Goal: Information Seeking & Learning: Check status

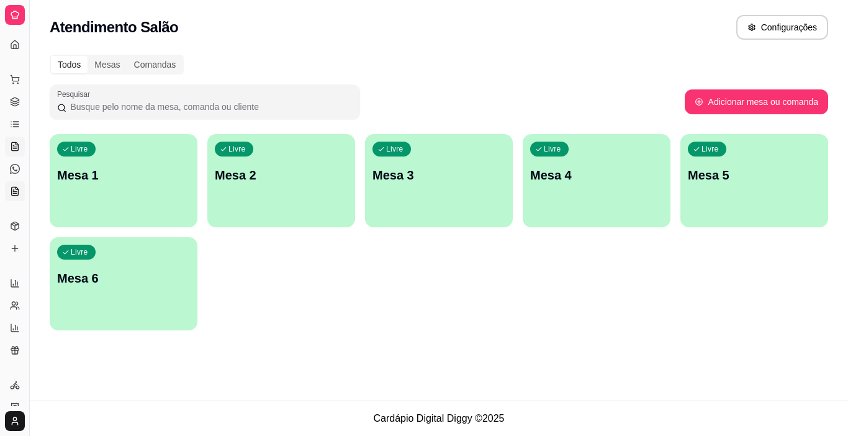
click at [10, 187] on icon at bounding box center [15, 191] width 10 height 10
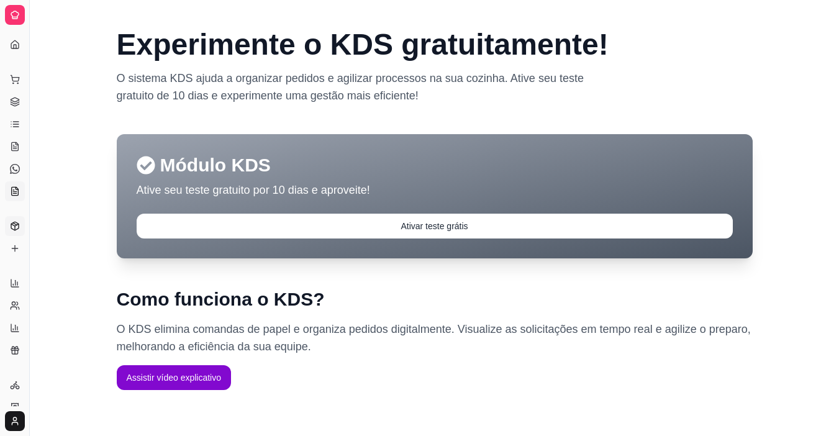
click at [10, 227] on icon at bounding box center [15, 226] width 10 height 10
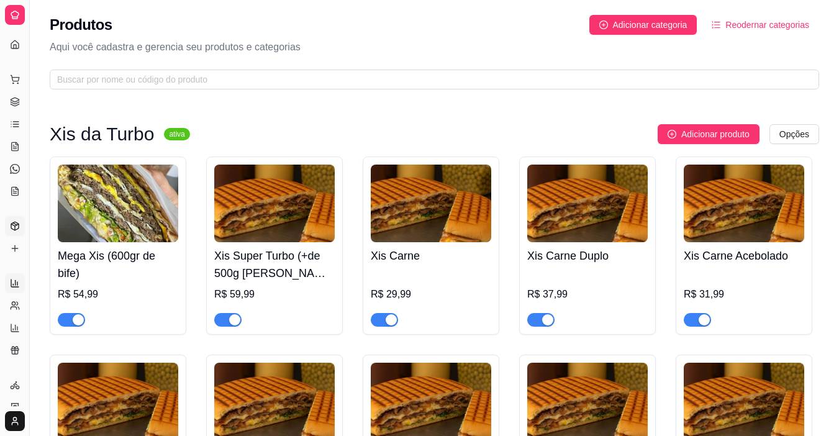
click at [9, 291] on link "Relatórios de vendas" at bounding box center [15, 283] width 20 height 20
select select "ALL"
select select "0"
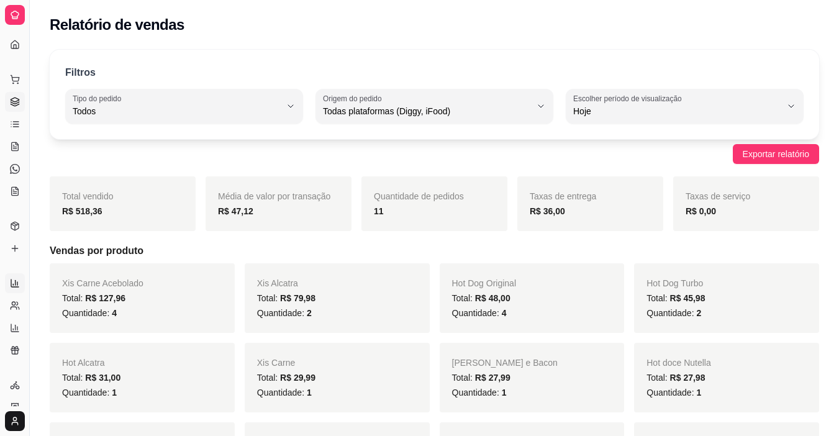
click at [14, 102] on icon at bounding box center [15, 102] width 10 height 10
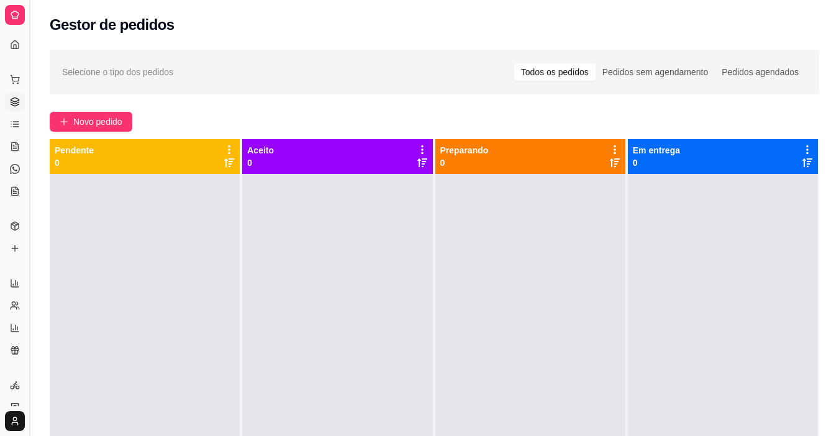
click at [30, 16] on button "Toggle Sidebar" at bounding box center [29, 218] width 10 height 436
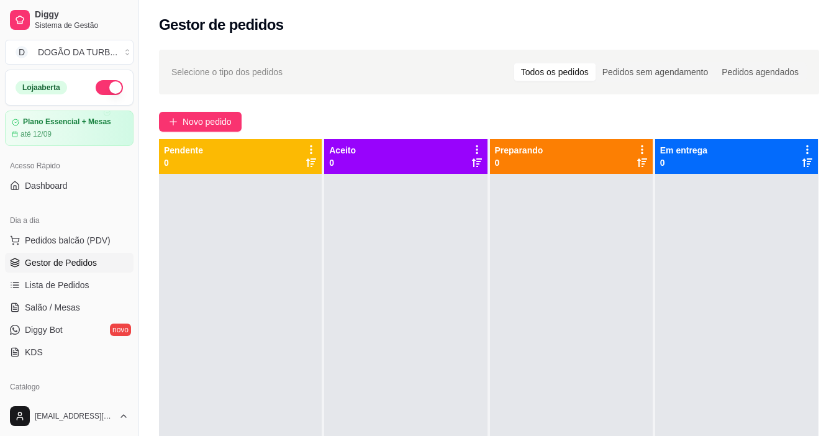
click at [107, 90] on button "button" at bounding box center [109, 87] width 27 height 15
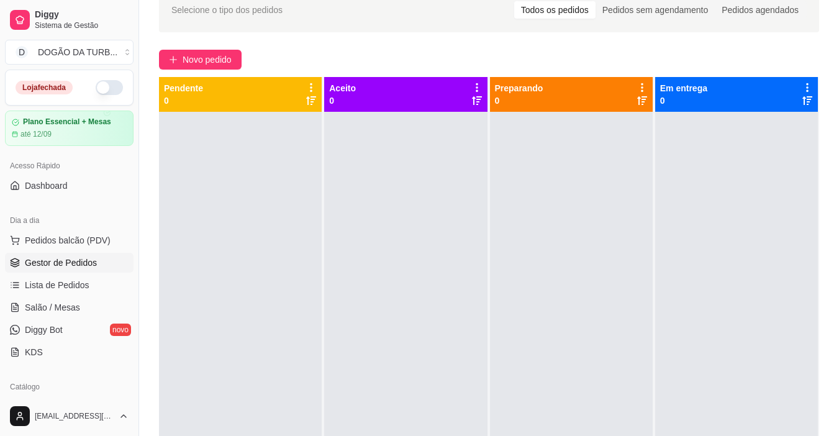
scroll to position [124, 0]
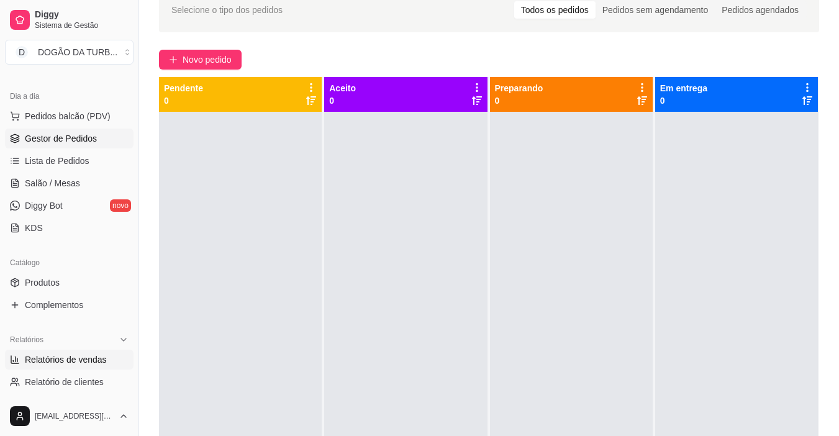
click at [83, 357] on span "Relatórios de vendas" at bounding box center [66, 359] width 82 height 12
select select "ALL"
select select "0"
